Goal: Task Accomplishment & Management: Use online tool/utility

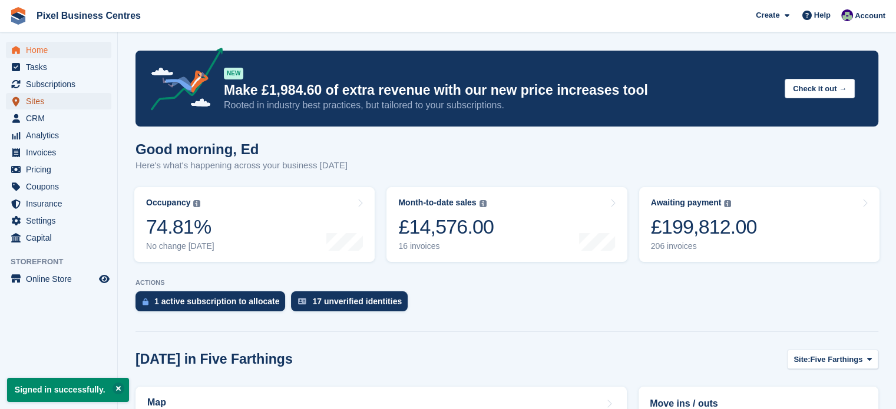
click at [44, 106] on span "Sites" at bounding box center [61, 101] width 71 height 16
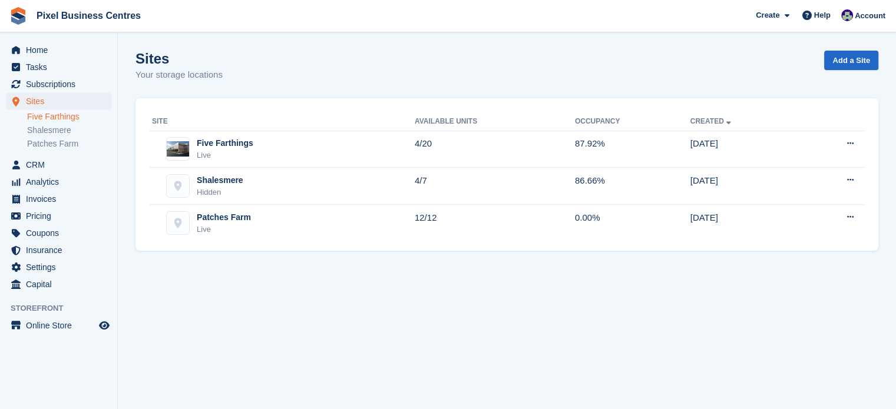
click at [64, 116] on link "Five Farthings" at bounding box center [69, 116] width 84 height 11
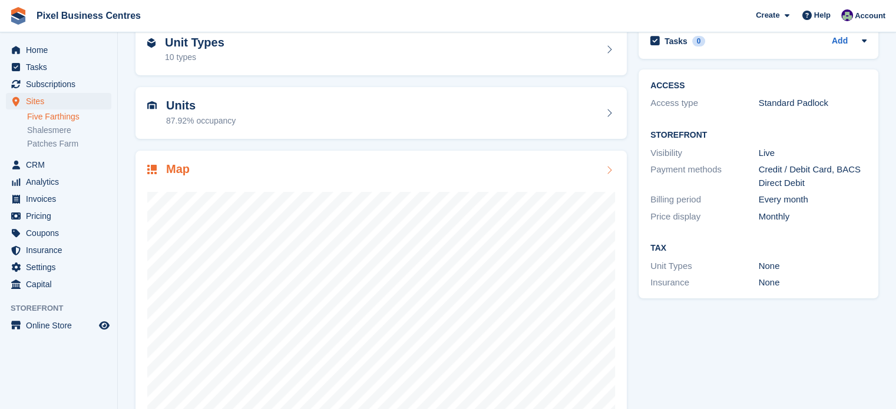
scroll to position [92, 0]
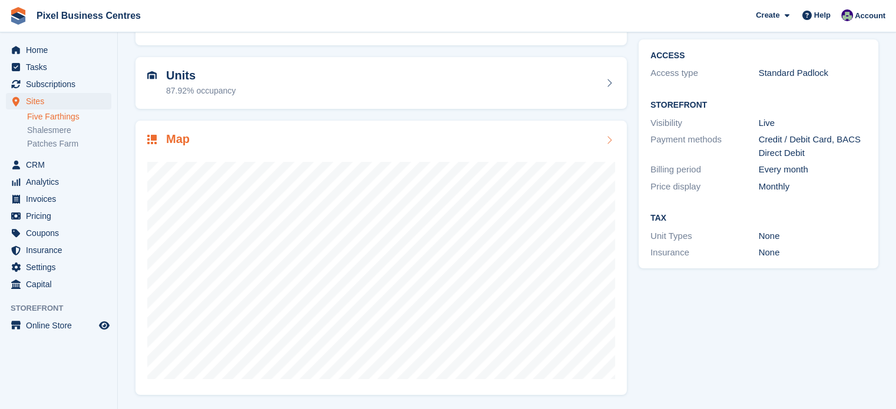
click at [574, 150] on div at bounding box center [381, 266] width 468 height 236
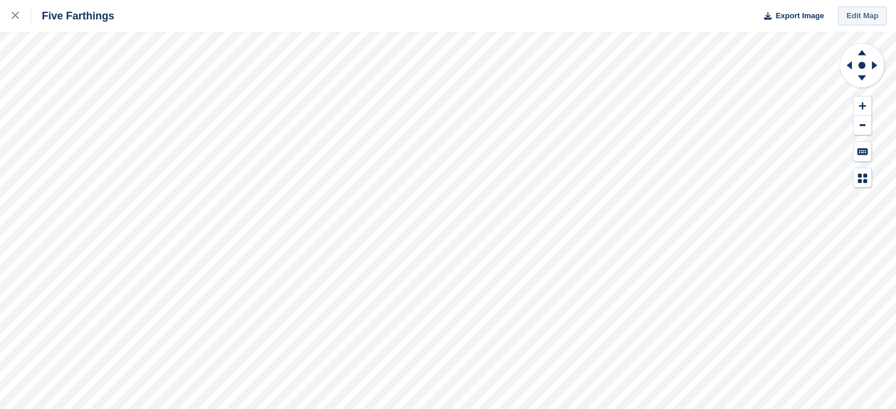
click at [862, 19] on link "Edit Map" at bounding box center [862, 15] width 48 height 19
